Goal: Information Seeking & Learning: Find contact information

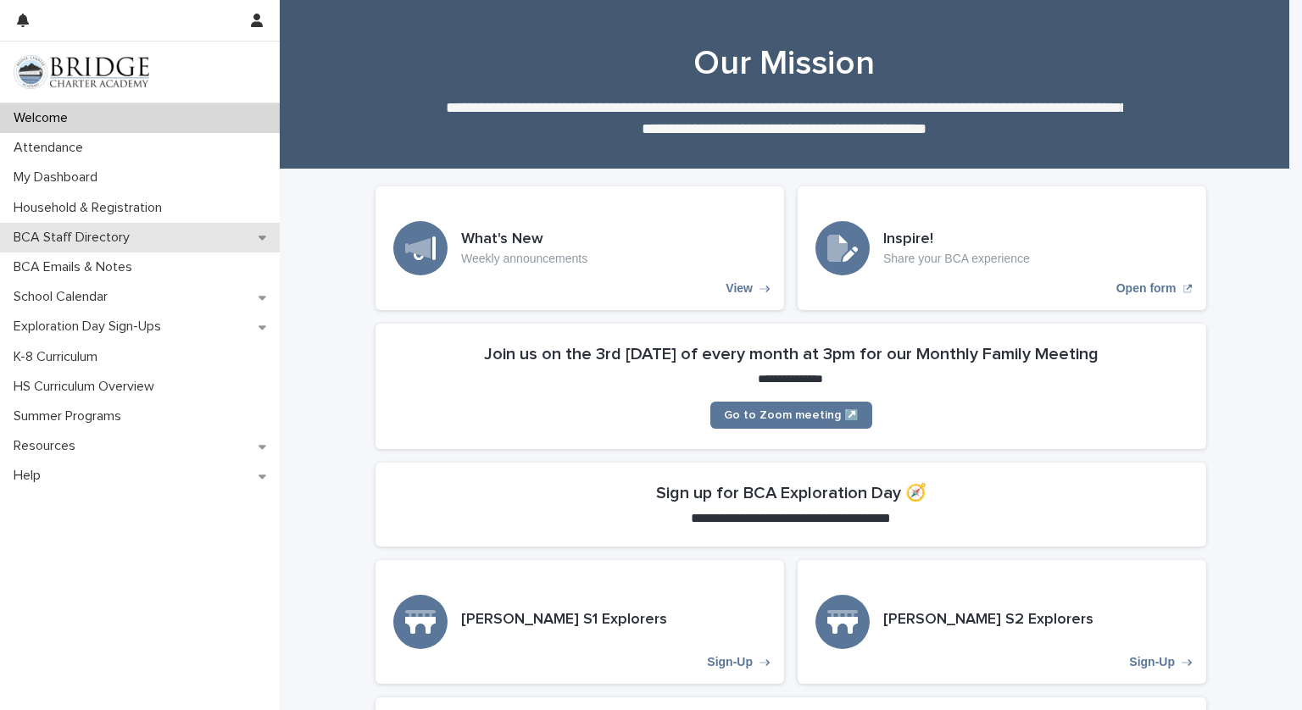
click at [112, 236] on p "BCA Staff Directory" at bounding box center [75, 238] width 136 height 16
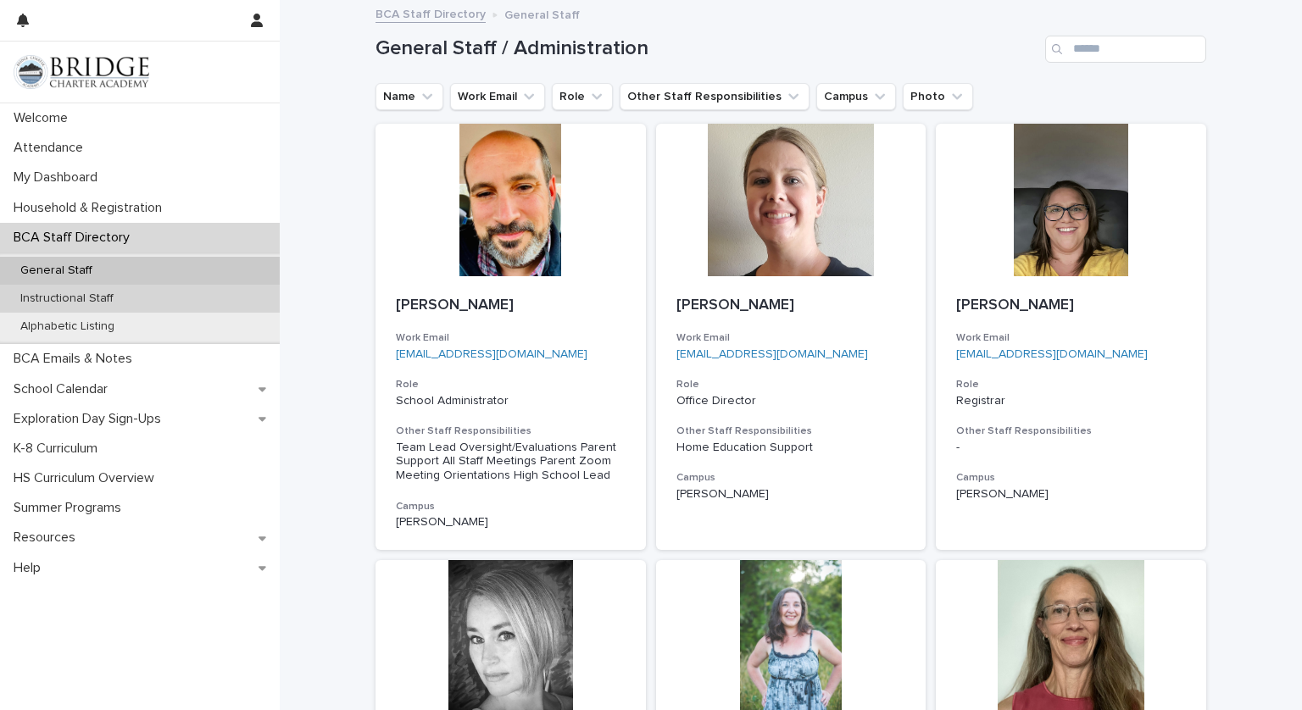
click at [112, 298] on p "Instructional Staff" at bounding box center [67, 299] width 120 height 14
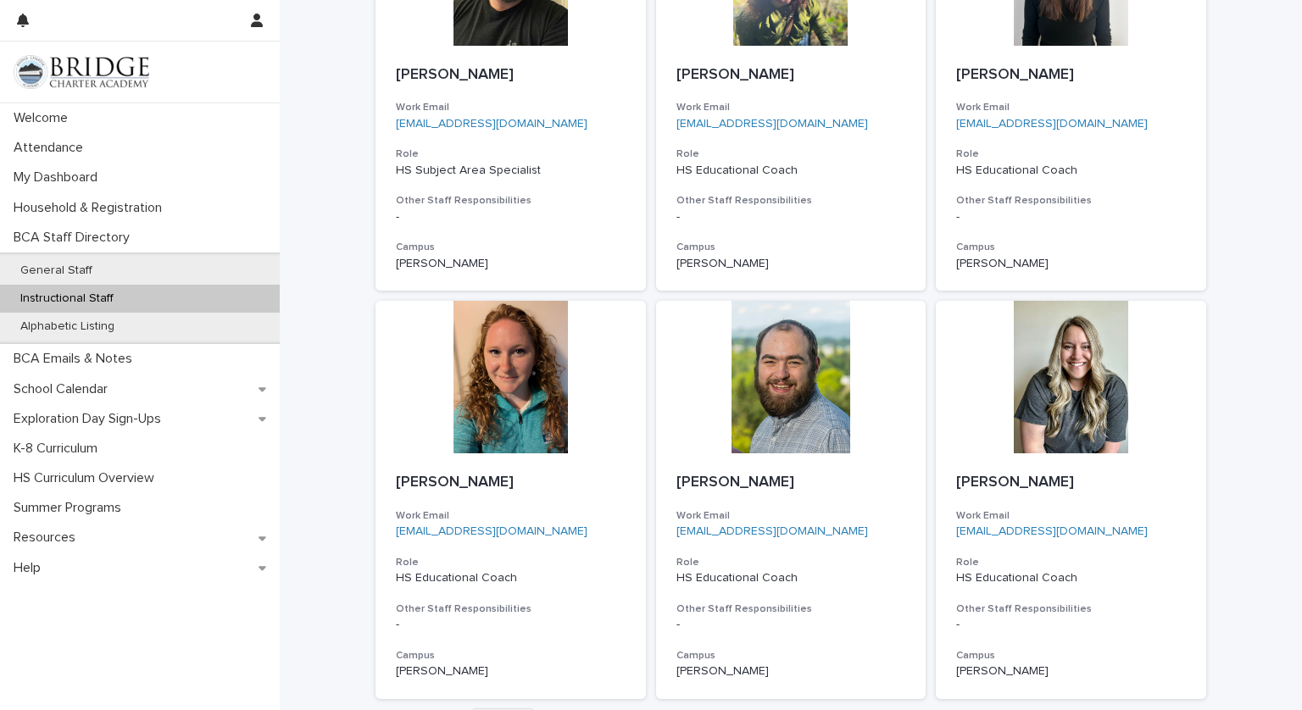
scroll to position [1225, 0]
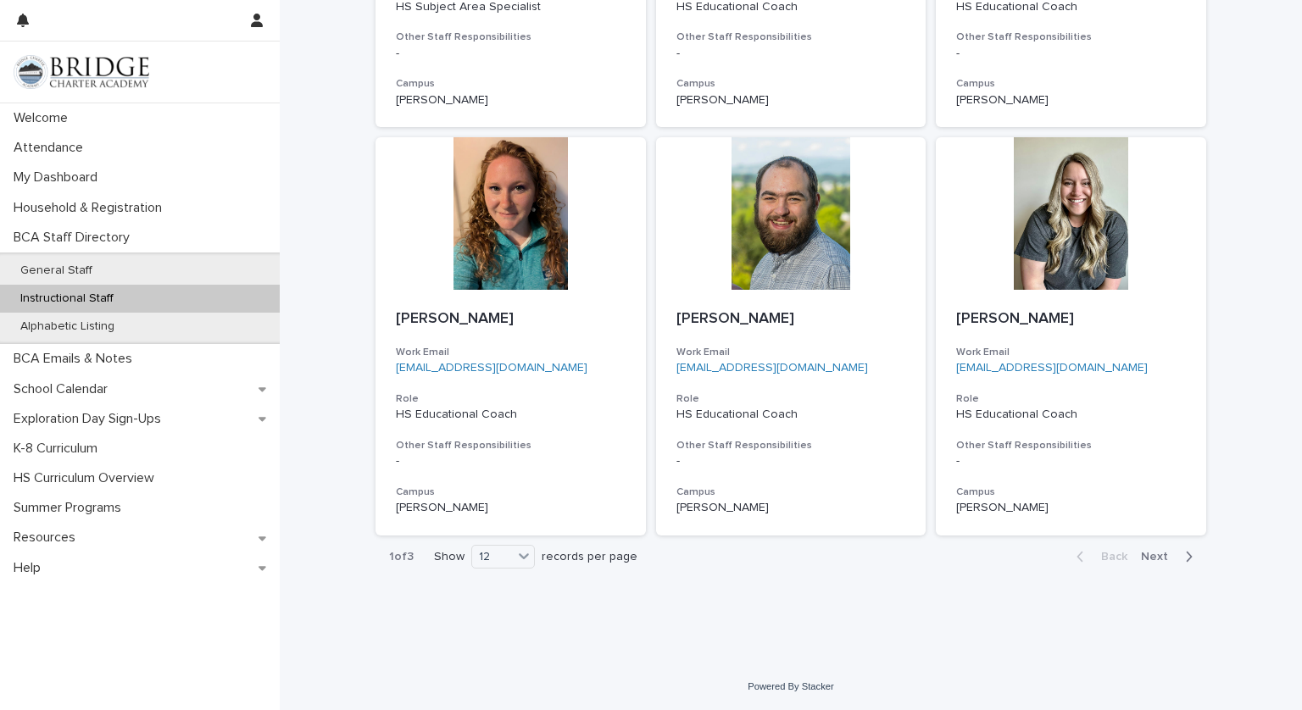
click at [1142, 559] on span "Next" at bounding box center [1159, 557] width 37 height 12
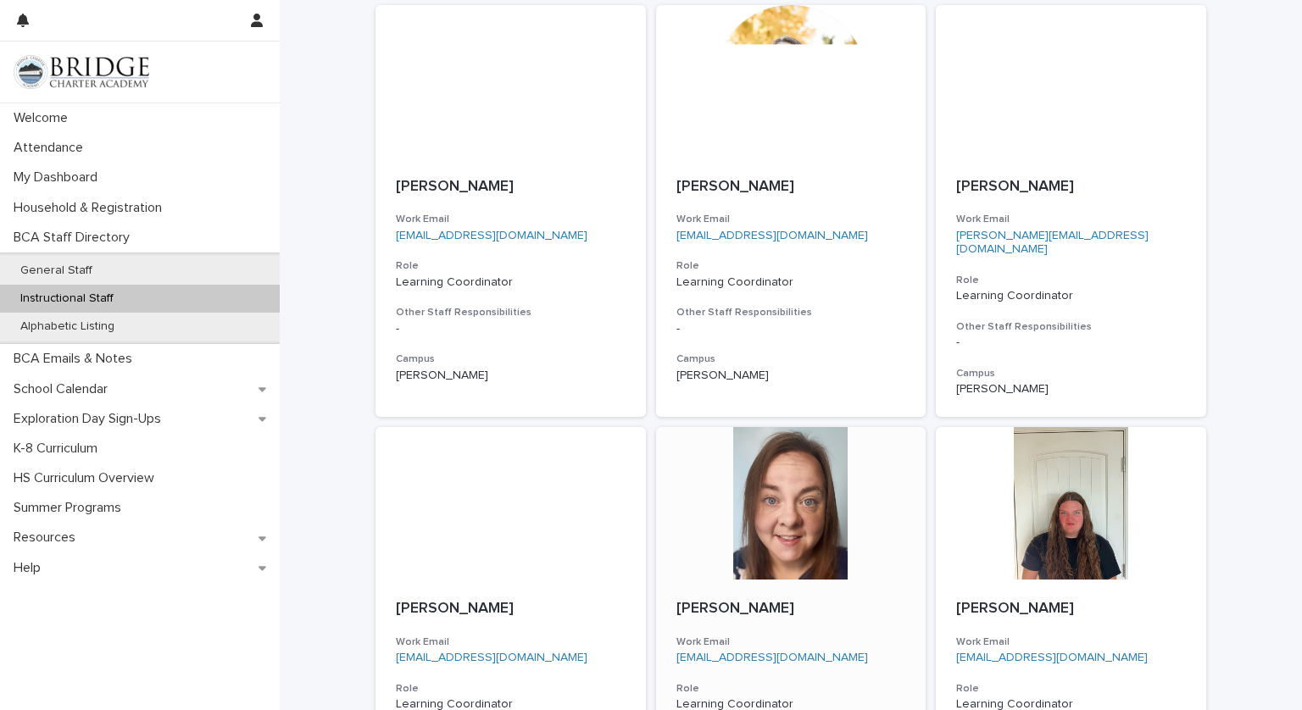
scroll to position [1225, 0]
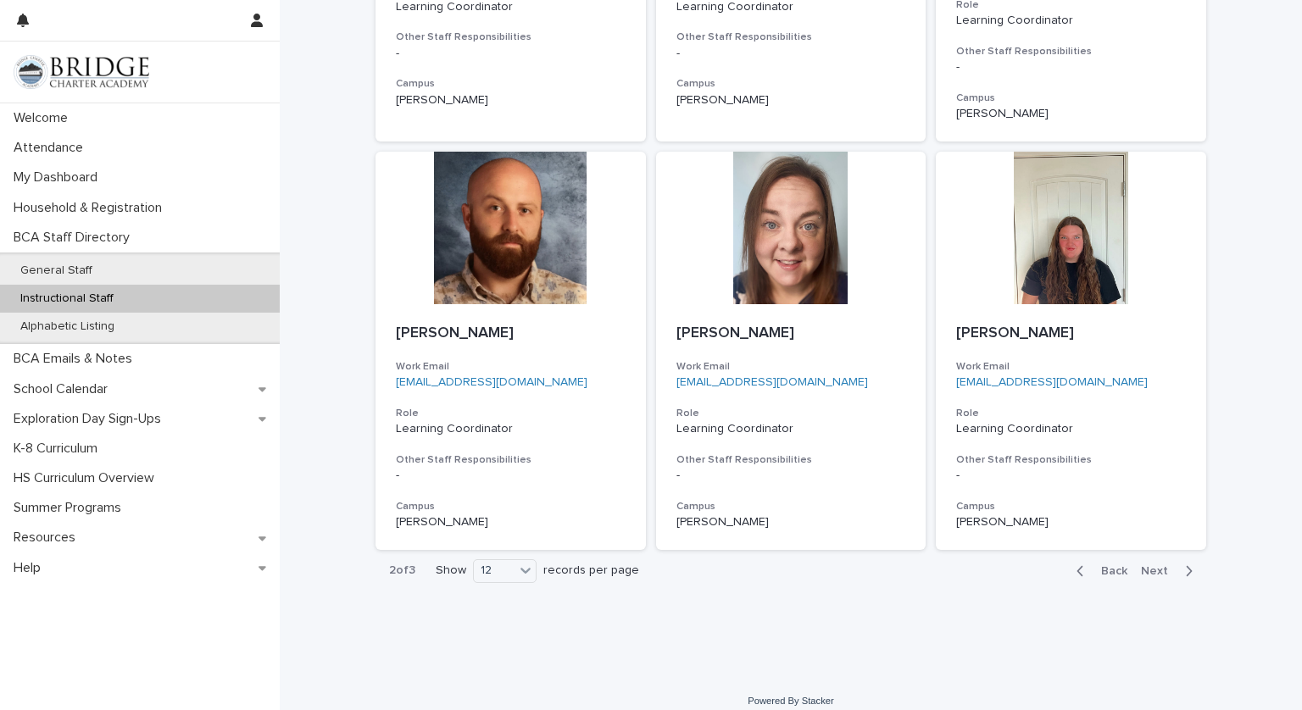
click at [1160, 565] on span "Next" at bounding box center [1159, 571] width 37 height 12
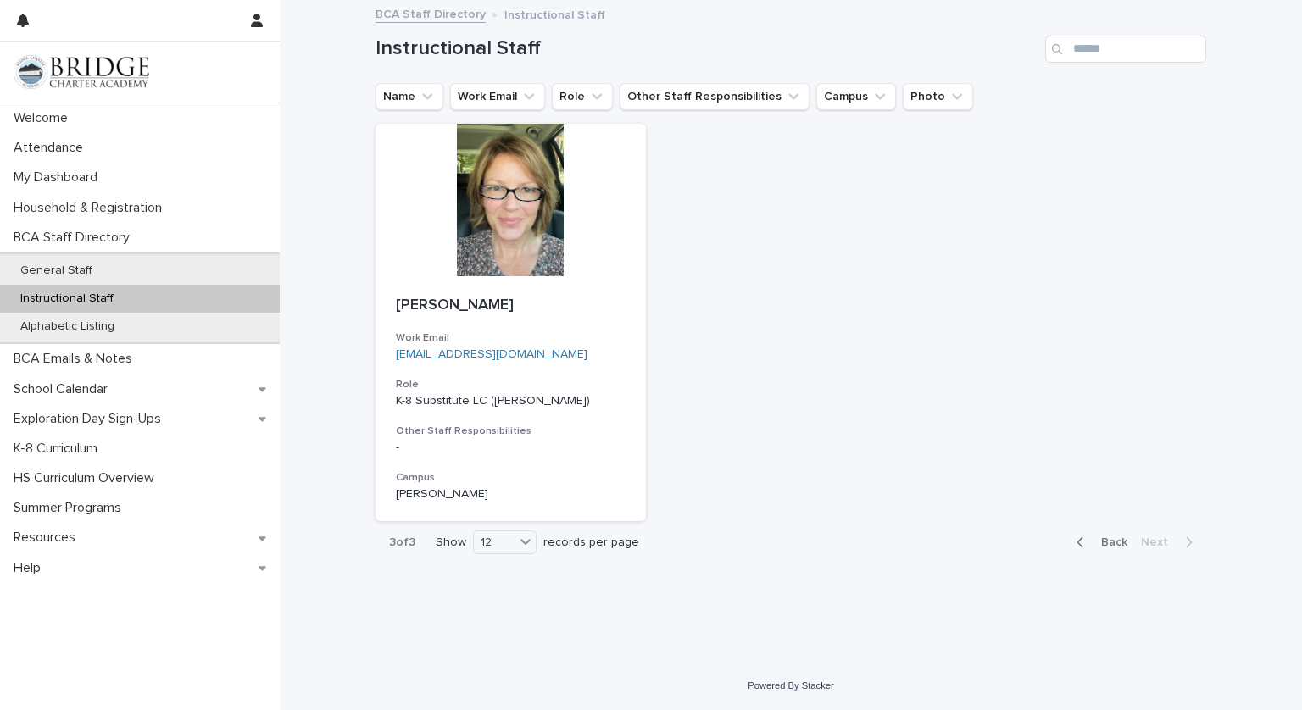
click at [1091, 543] on div "button" at bounding box center [1084, 542] width 14 height 15
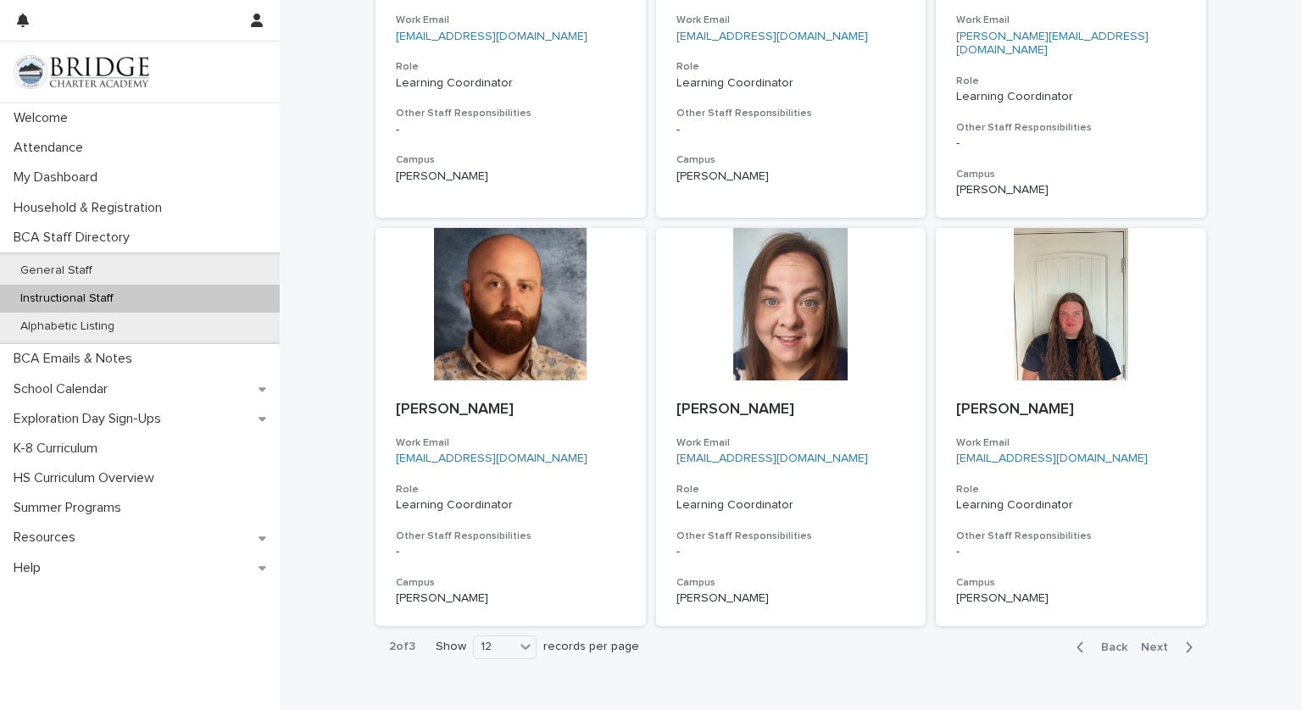
scroll to position [1225, 0]
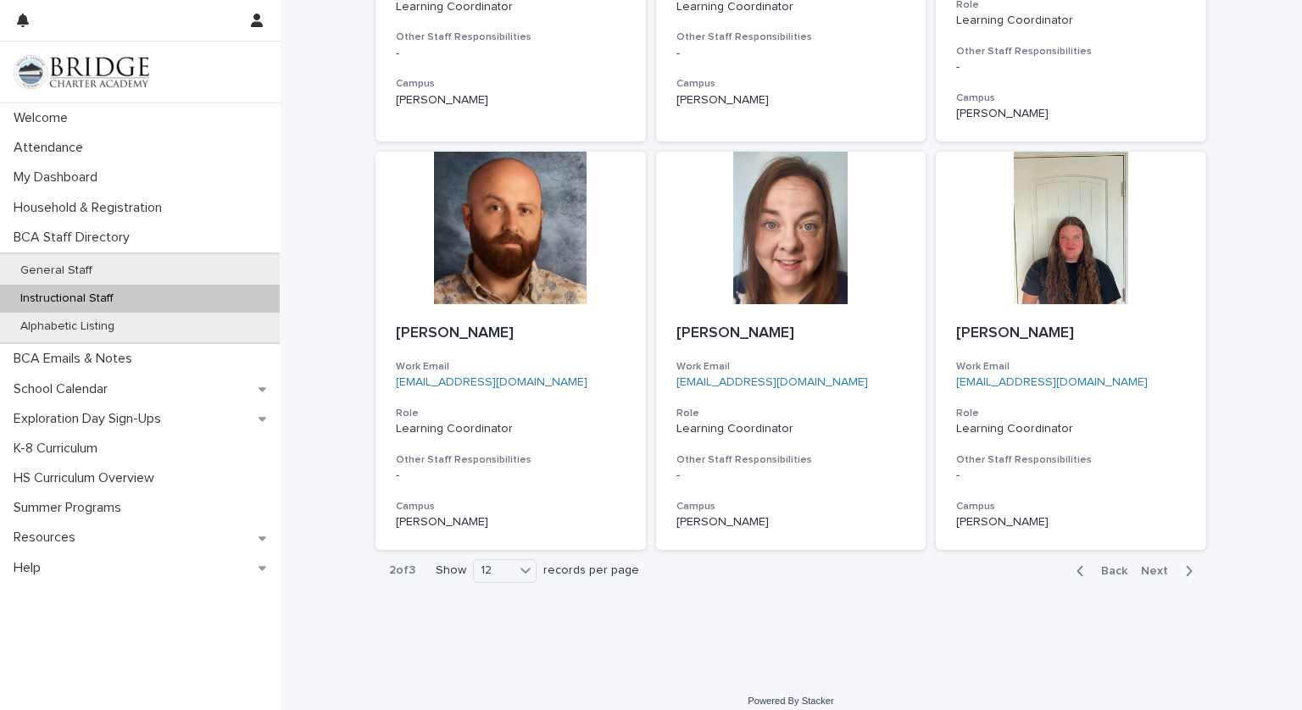
click at [1102, 565] on span "Back" at bounding box center [1109, 571] width 36 height 12
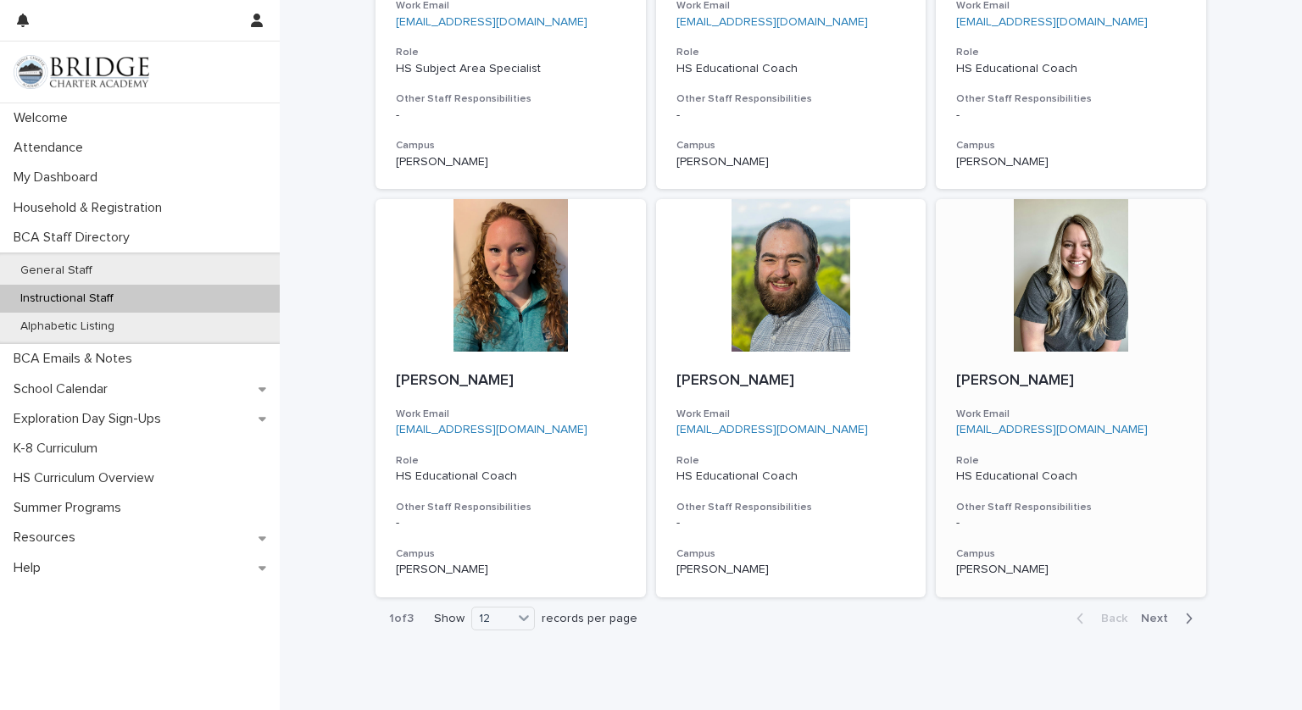
scroll to position [1225, 0]
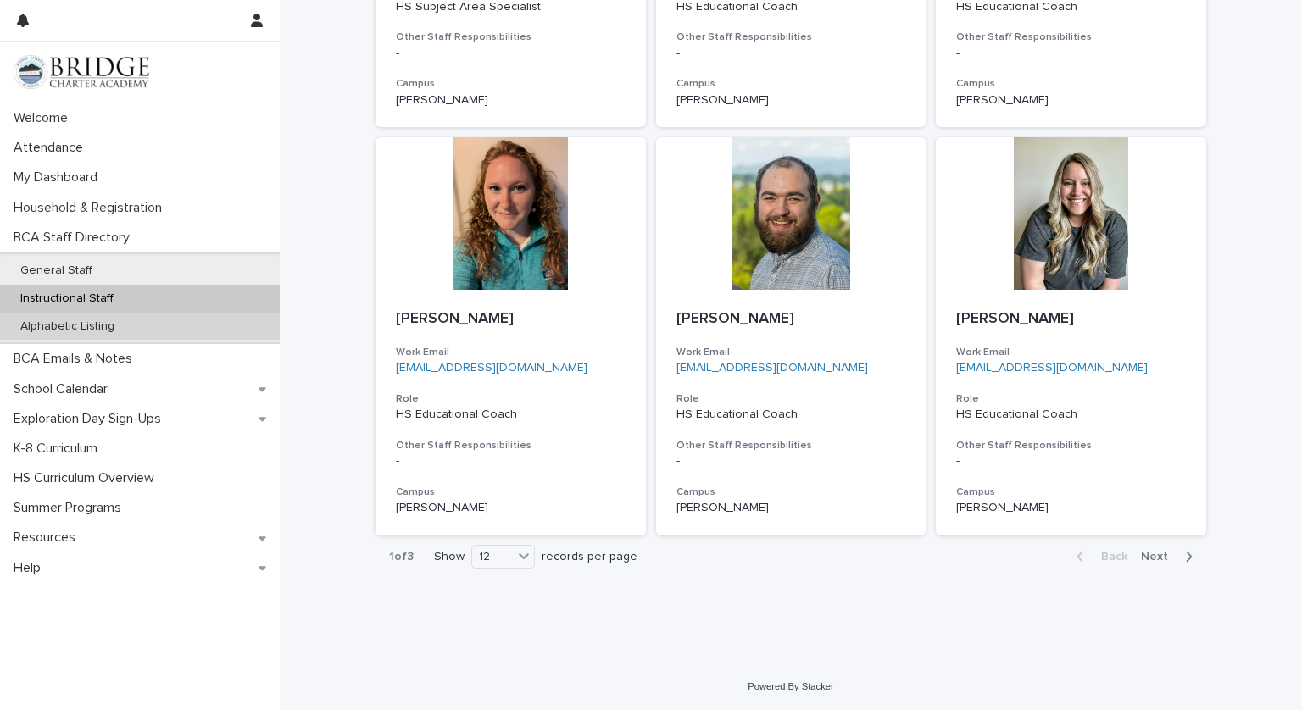
click at [55, 320] on p "Alphabetic Listing" at bounding box center [67, 327] width 121 height 14
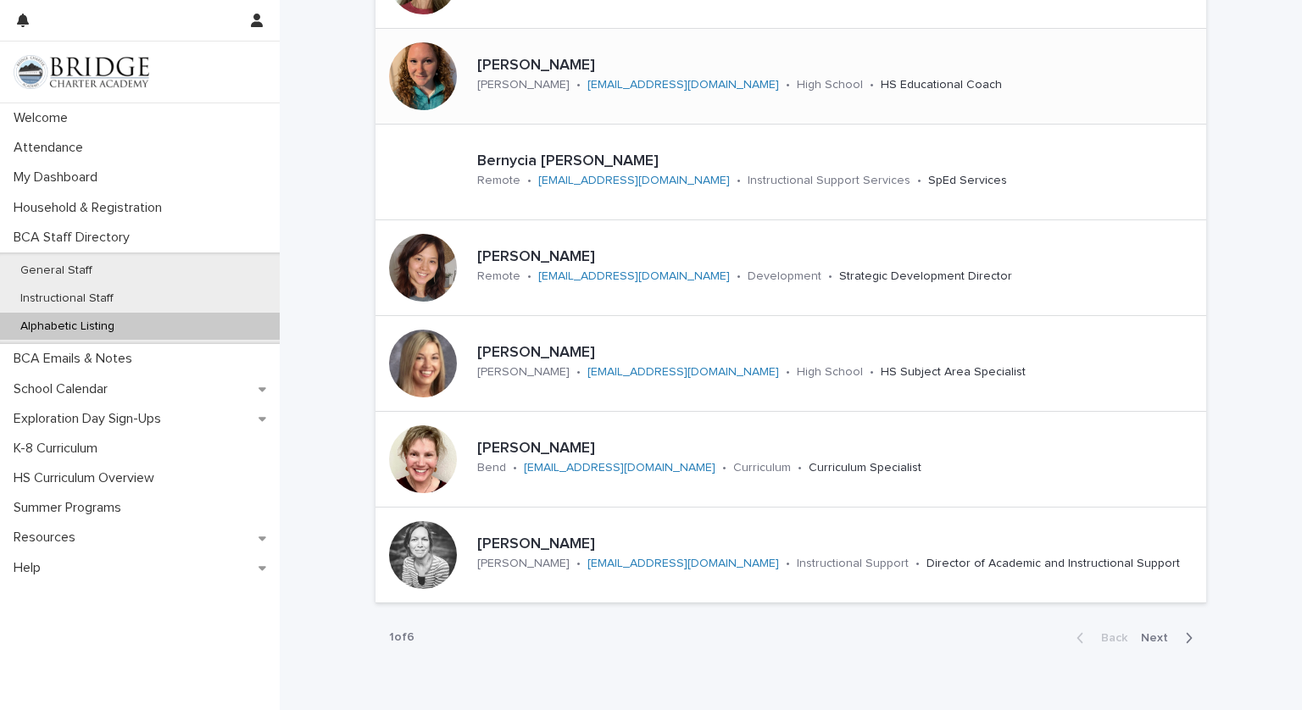
scroll to position [558, 0]
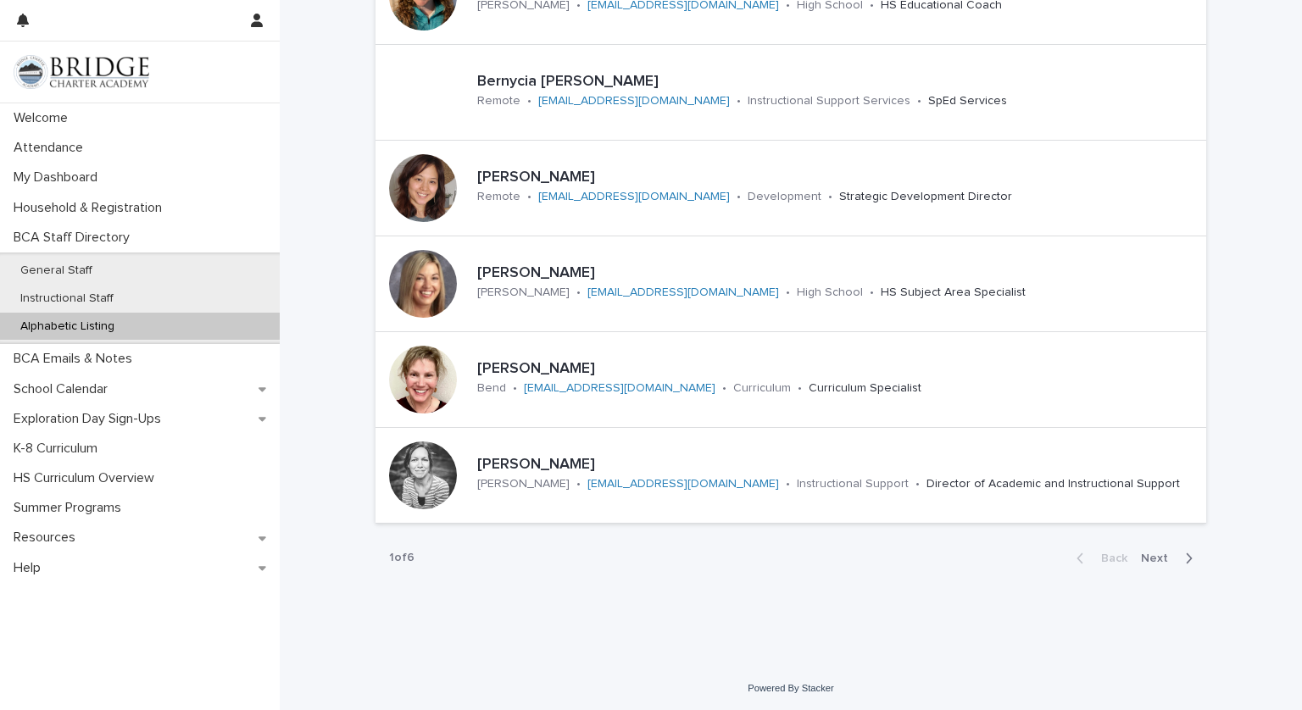
click at [1157, 556] on span "Next" at bounding box center [1159, 559] width 37 height 12
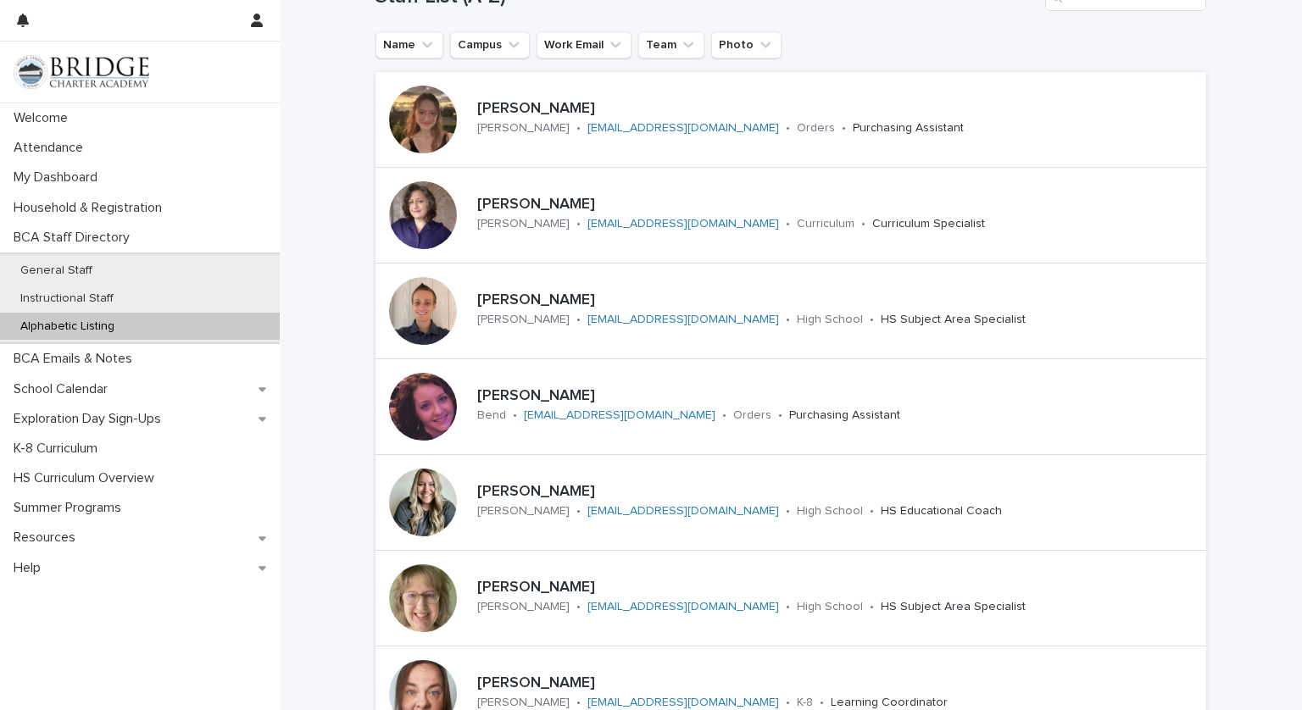
scroll to position [46, 0]
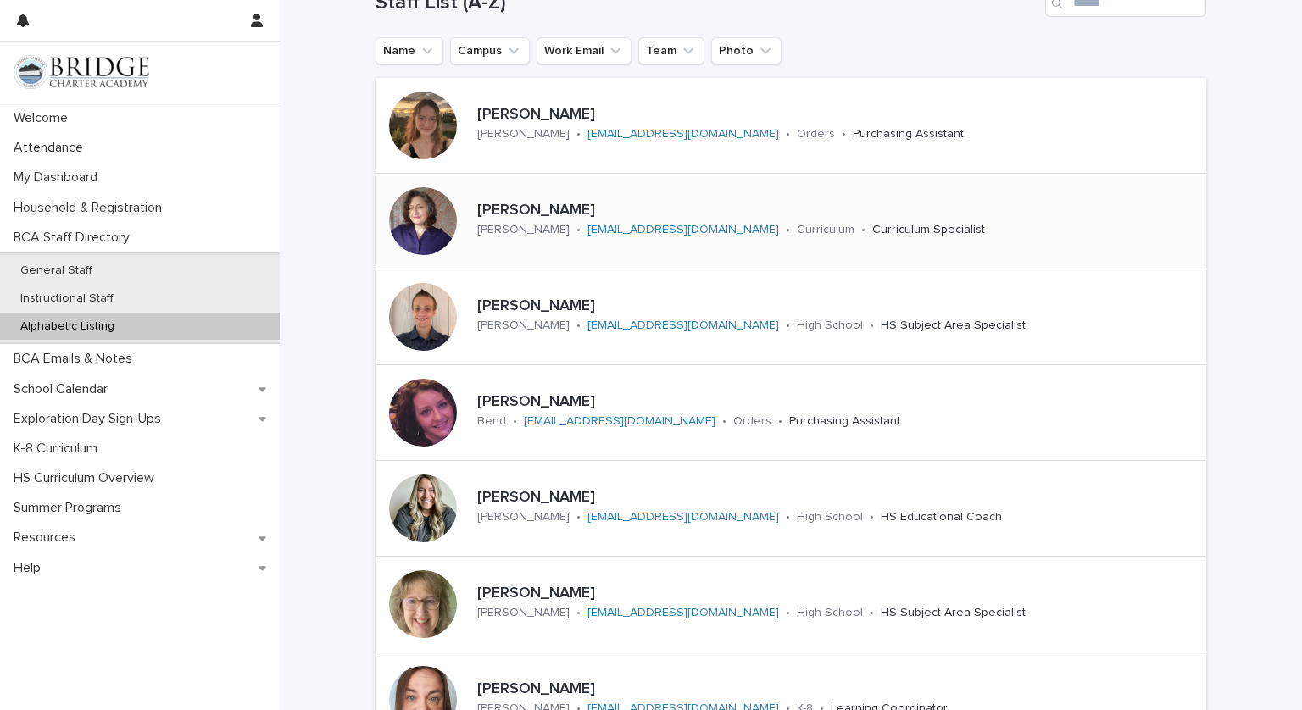
click at [488, 214] on p "[PERSON_NAME]" at bounding box center [790, 211] width 626 height 19
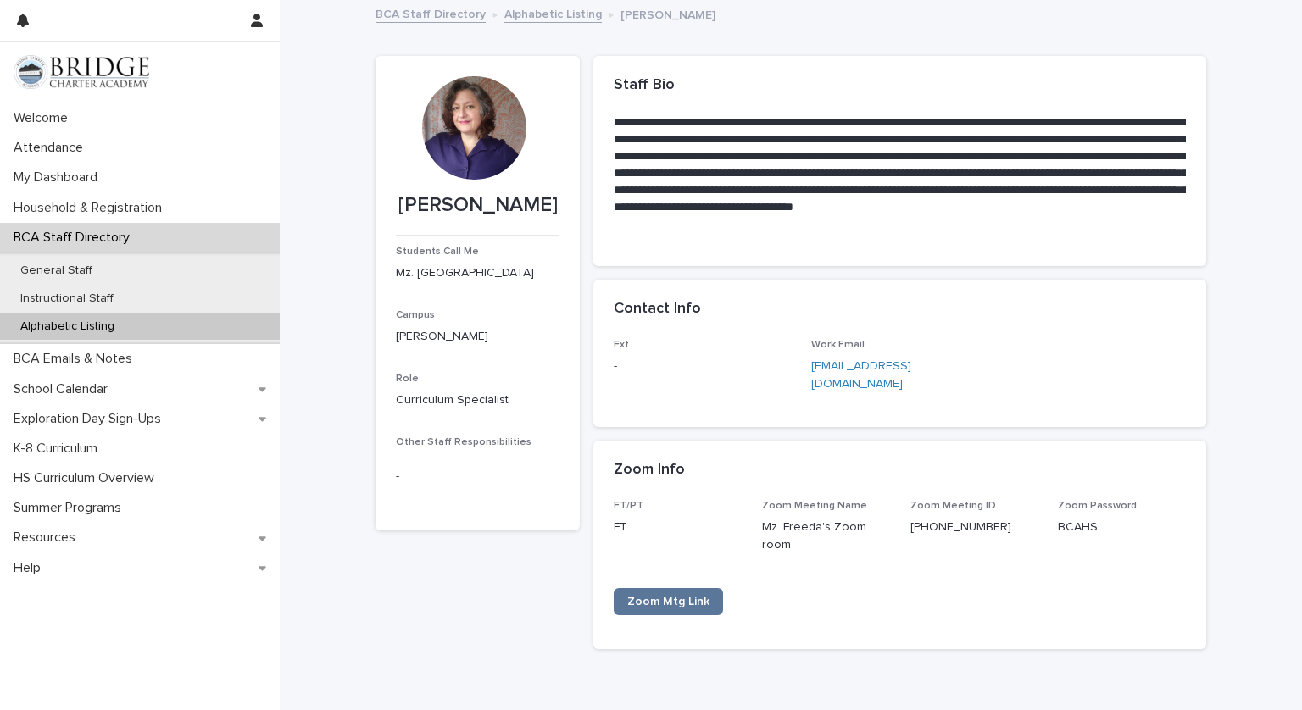
drag, startPoint x: 688, startPoint y: 215, endPoint x: 934, endPoint y: 311, distance: 263.8
click at [934, 311] on div "**********" at bounding box center [899, 359] width 613 height 607
click at [692, 596] on span "Zoom Mtg Link" at bounding box center [668, 602] width 82 height 12
click at [98, 300] on p "Instructional Staff" at bounding box center [67, 299] width 120 height 14
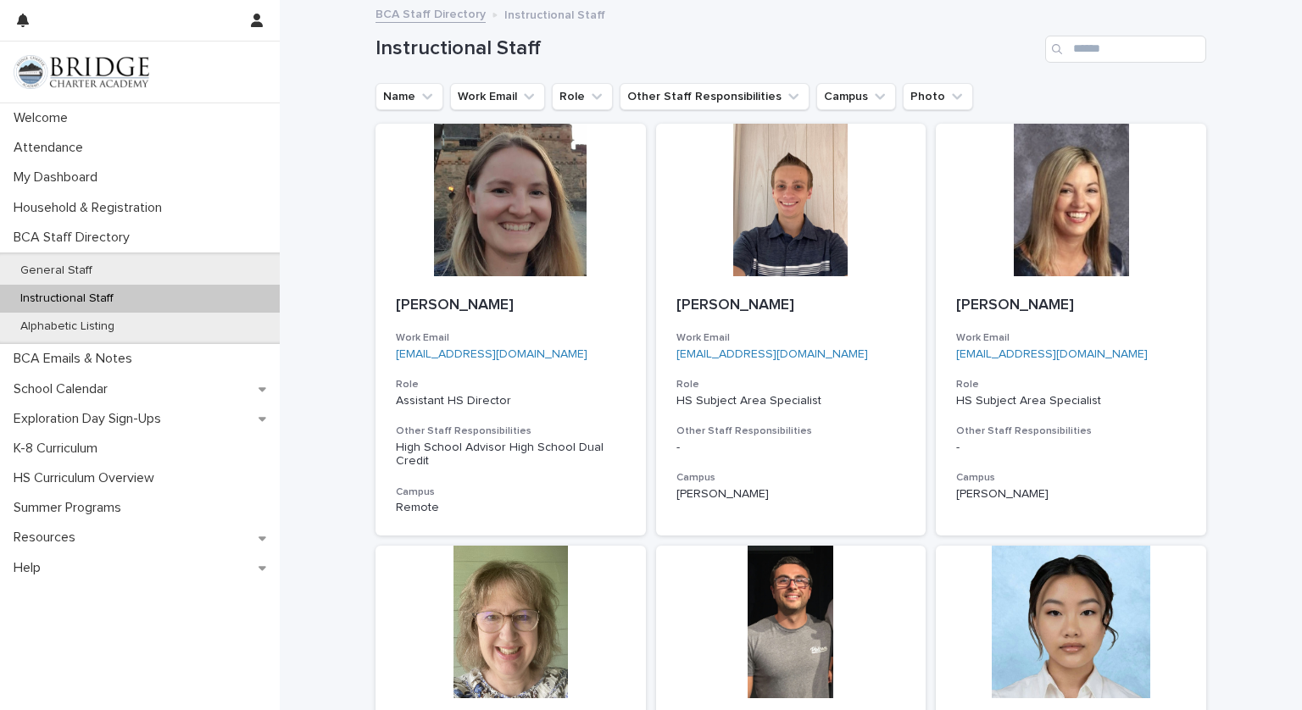
click at [263, 636] on div "Welcome Attendance My Dashboard Household & Registration BCA Staff Directory Ge…" at bounding box center [140, 406] width 280 height 607
click at [111, 182] on p "My Dashboard" at bounding box center [59, 178] width 104 height 16
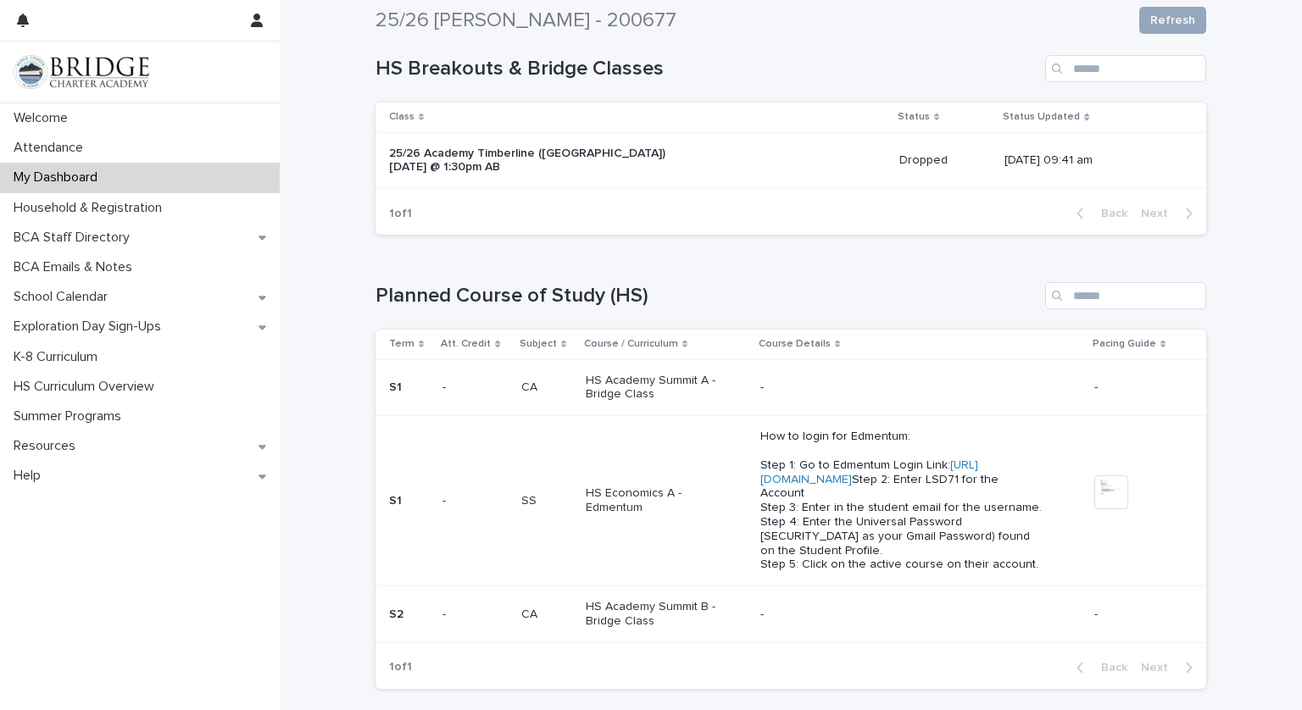
scroll to position [352, 0]
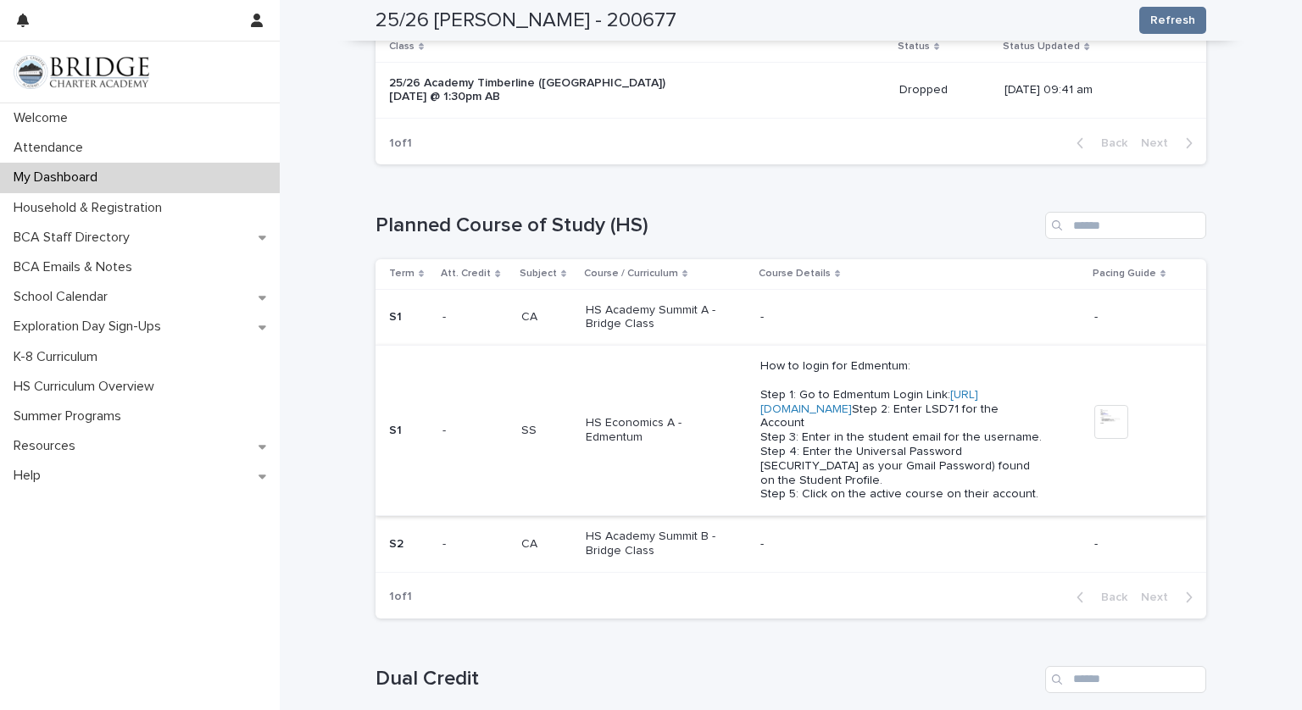
click at [836, 404] on link "[URL][DOMAIN_NAME]" at bounding box center [869, 402] width 218 height 26
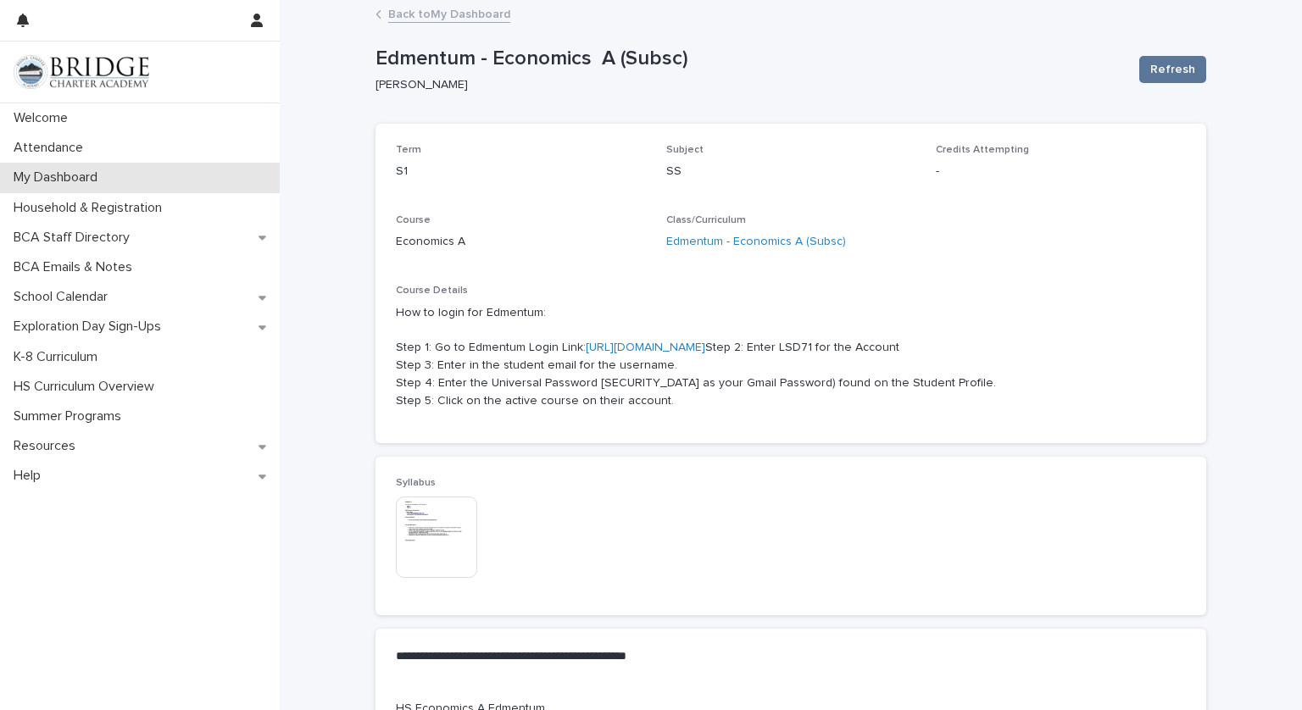
click at [111, 178] on p "My Dashboard" at bounding box center [59, 178] width 104 height 16
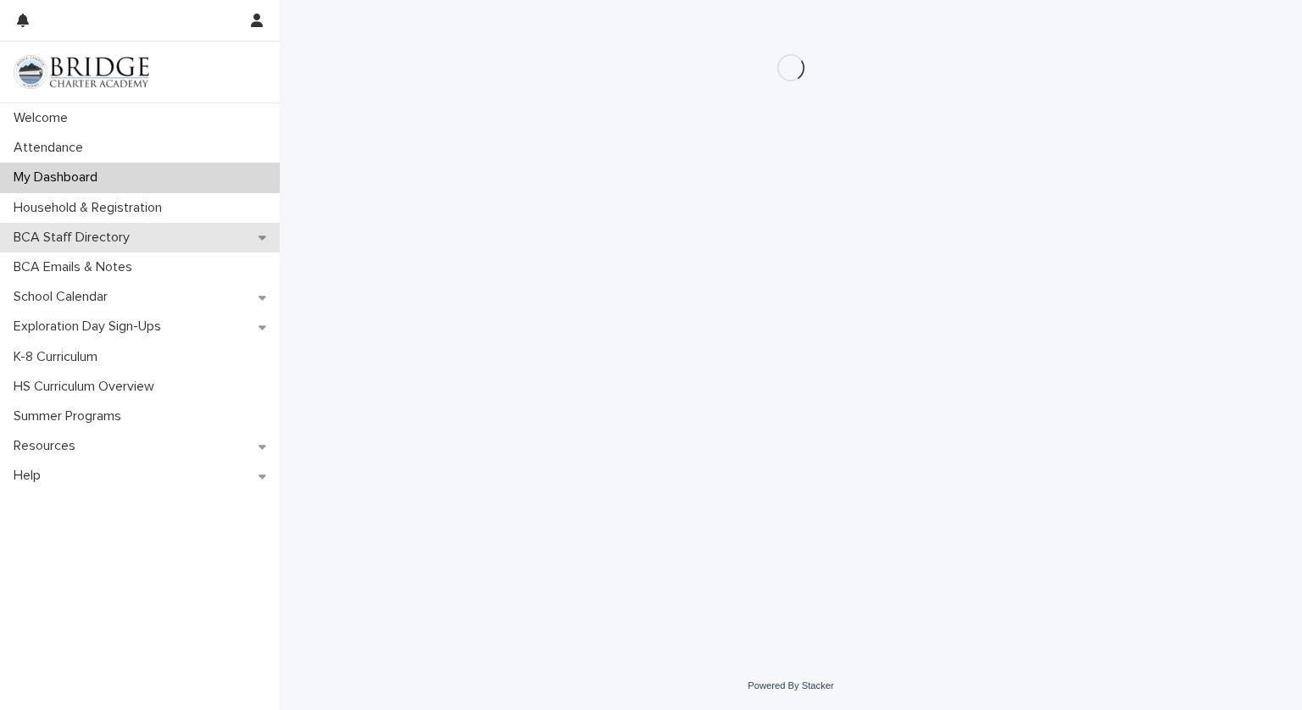
click at [119, 233] on p "BCA Staff Directory" at bounding box center [75, 238] width 136 height 16
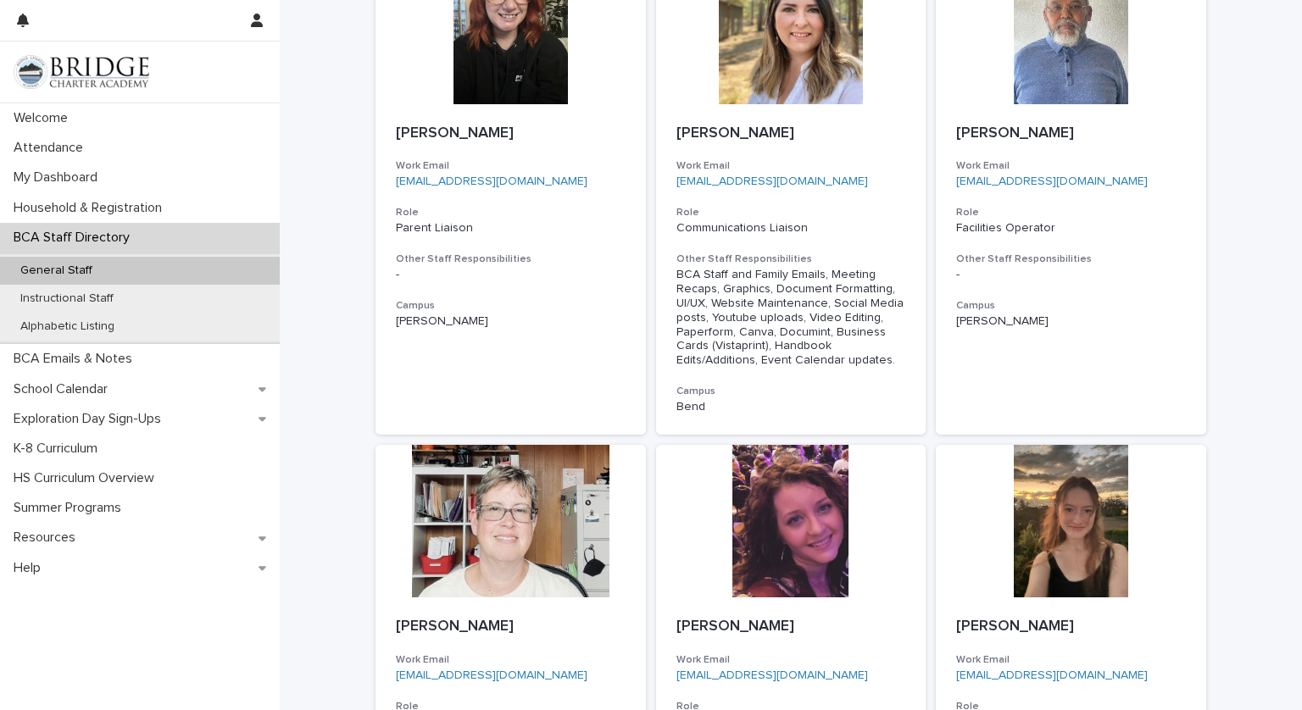
scroll to position [1396, 0]
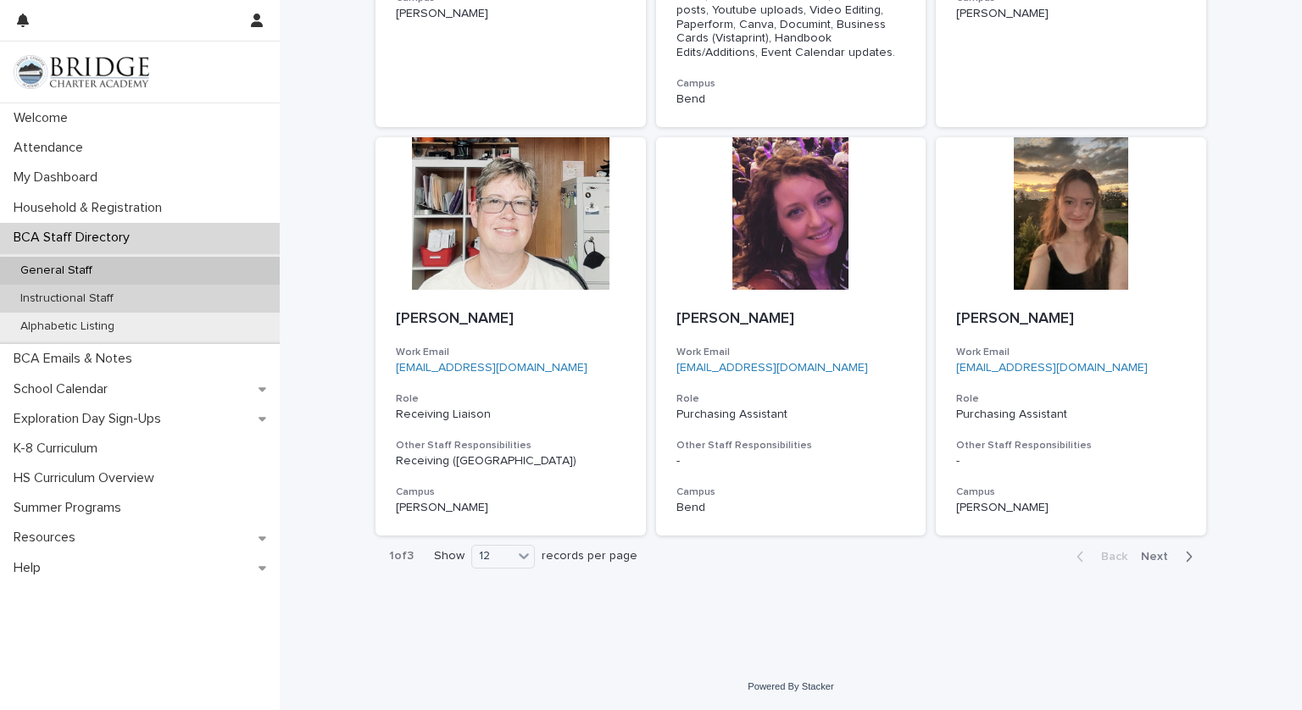
click at [88, 309] on div "Instructional Staff" at bounding box center [140, 299] width 280 height 28
